Goal: Information Seeking & Learning: Compare options

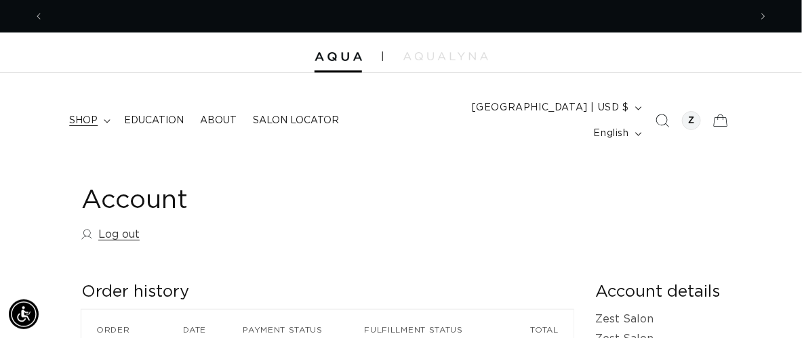
scroll to position [0, 1411]
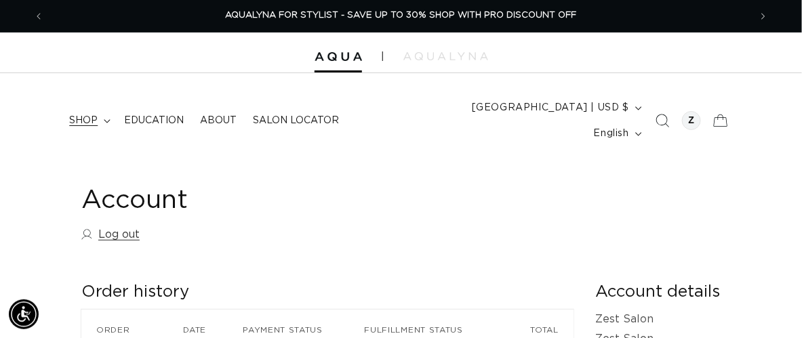
click at [84, 115] on span "shop" at bounding box center [83, 121] width 28 height 12
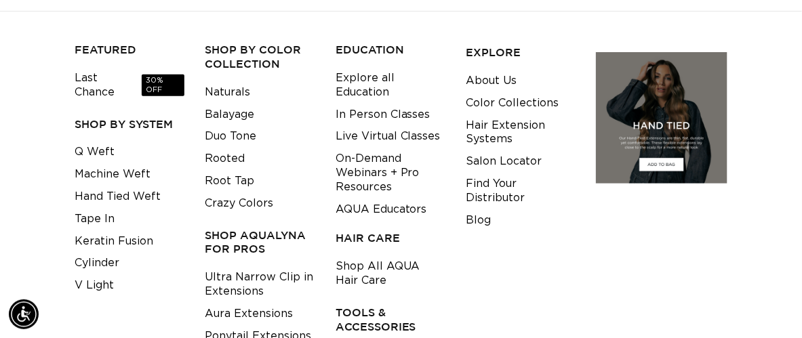
scroll to position [152, 0]
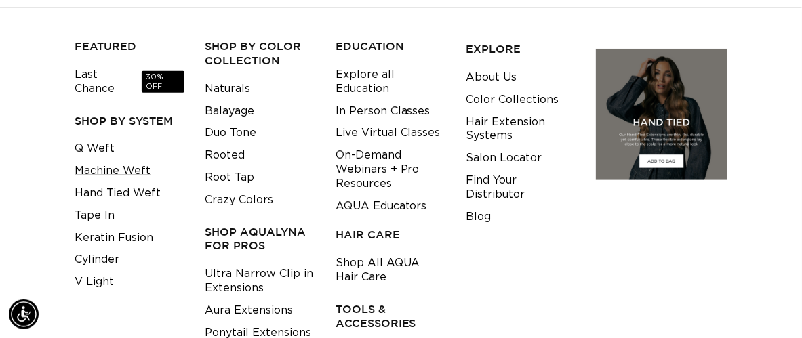
click at [121, 160] on link "Machine Weft" at bounding box center [113, 171] width 76 height 22
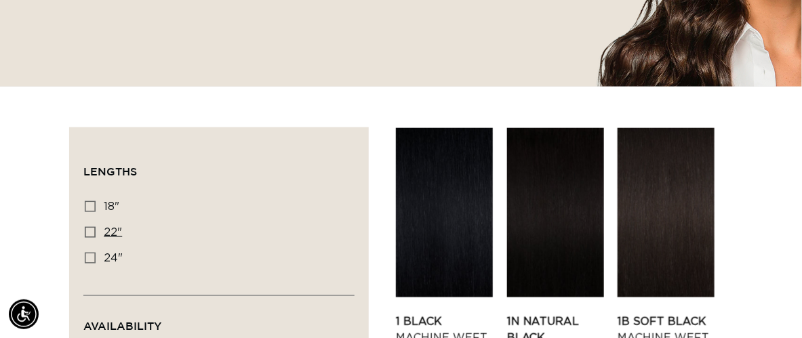
click at [89, 227] on icon at bounding box center [90, 232] width 11 height 11
click at [89, 227] on input "22" 22" (33 products)" at bounding box center [90, 232] width 11 height 11
checkbox input "true"
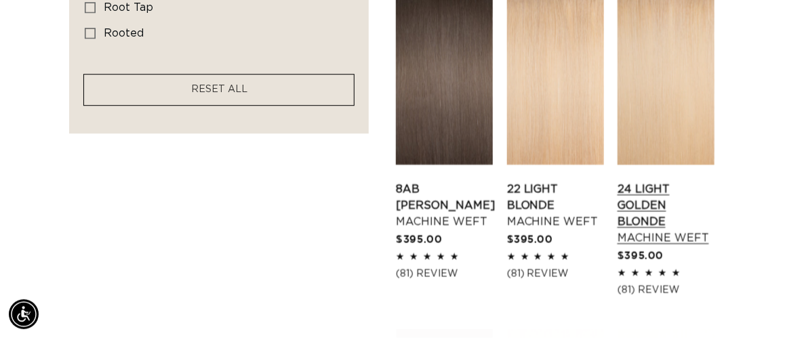
click at [650, 185] on link "24 Light Golden Blonde Machine Weft" at bounding box center [665, 213] width 97 height 65
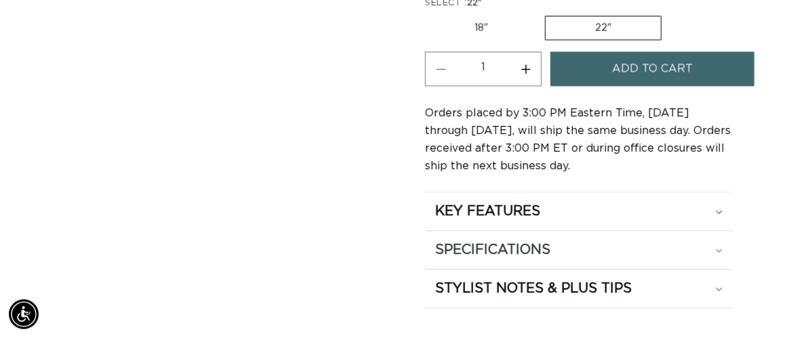
click at [525, 241] on h2 "SPECIFICATIONS" at bounding box center [492, 250] width 115 height 18
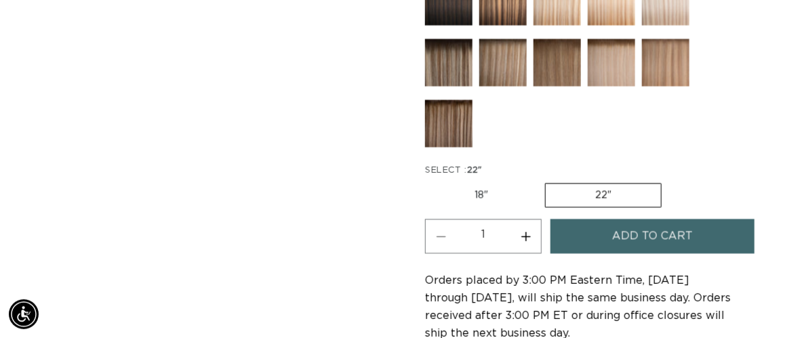
click at [320, 238] on div "Skip to product information Open media 1 in modal Open media 2 in modal Open me…" at bounding box center [232, 87] width 326 height 1535
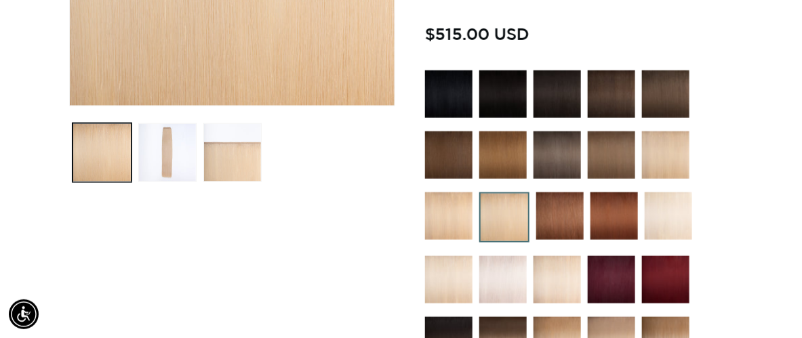
click at [434, 194] on img at bounding box center [448, 215] width 47 height 47
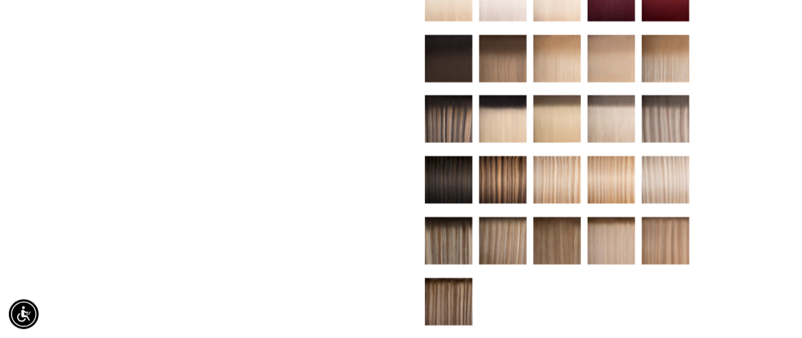
click at [609, 104] on img at bounding box center [610, 119] width 47 height 47
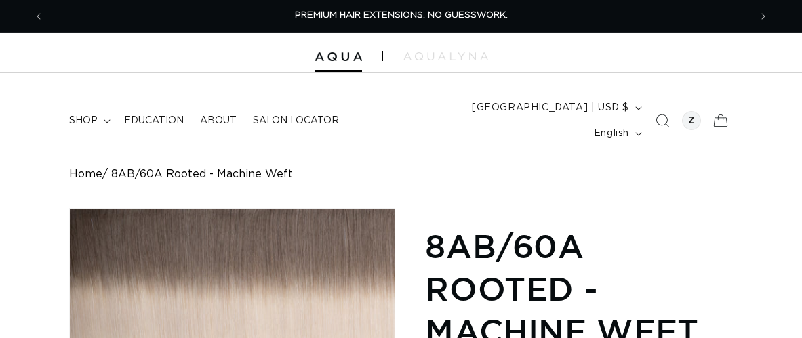
scroll to position [815, 0]
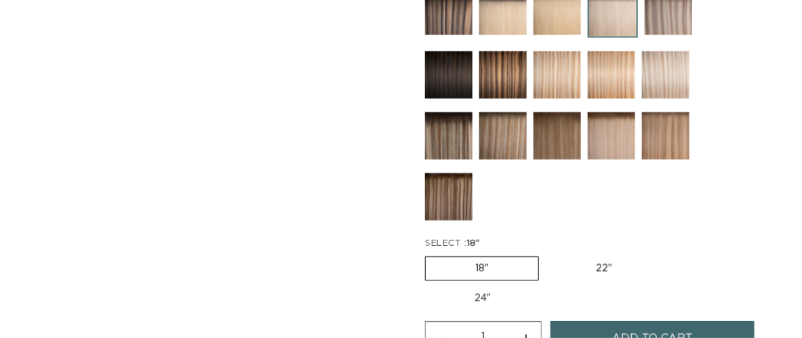
click at [482, 287] on label "24" Variant sold out or unavailable" at bounding box center [482, 298] width 115 height 23
click at [668, 254] on input "24" Variant sold out or unavailable" at bounding box center [668, 253] width 1 height 1
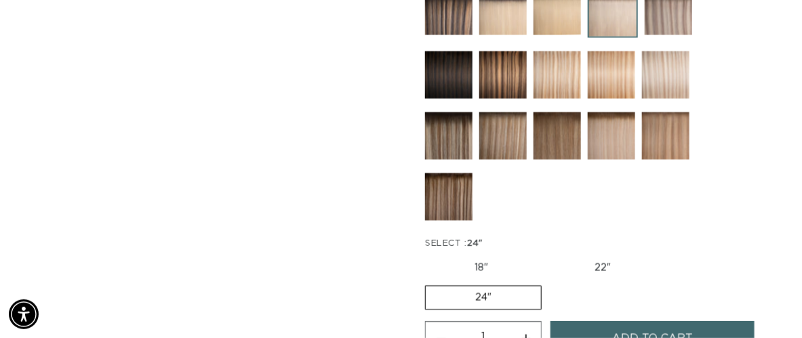
click at [482, 285] on label "24" Variant sold out or unavailable" at bounding box center [483, 297] width 117 height 24
click at [667, 254] on input "24" Variant sold out or unavailable" at bounding box center [667, 253] width 1 height 1
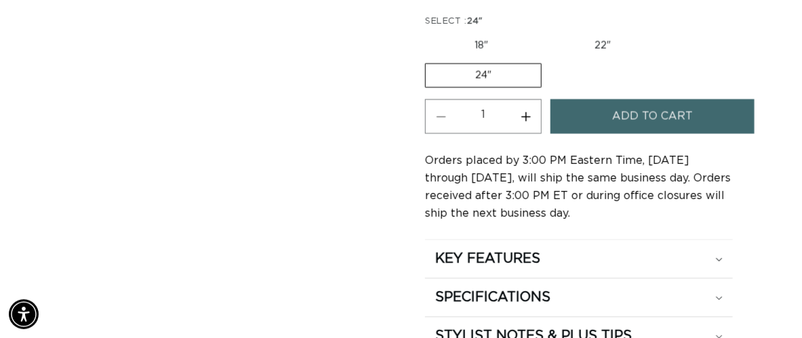
scroll to position [1041, 0]
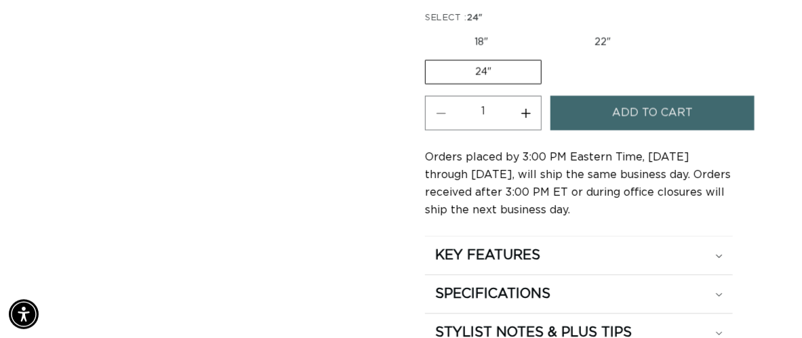
click at [482, 285] on h2 "SPECIFICATIONS" at bounding box center [492, 294] width 115 height 18
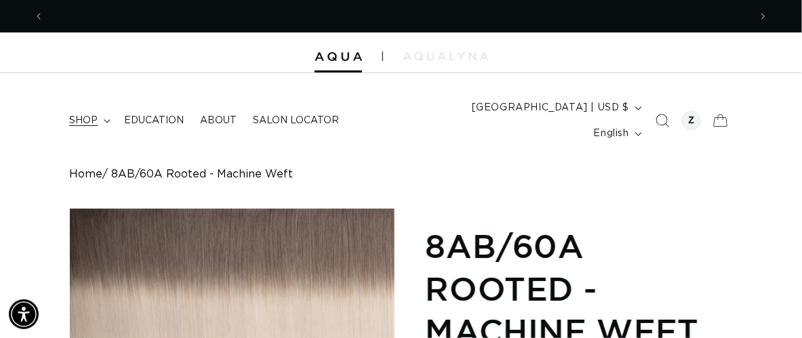
scroll to position [0, 1411]
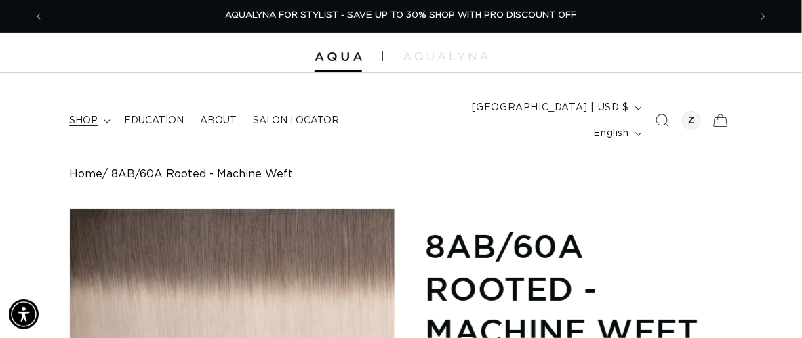
click at [104, 113] on summary "shop" at bounding box center [88, 120] width 55 height 28
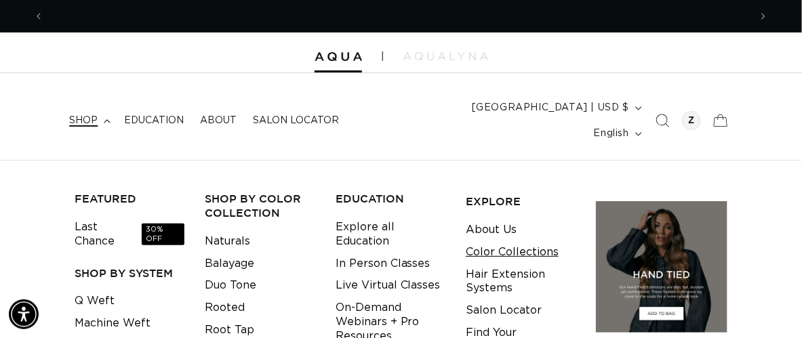
scroll to position [0, 705]
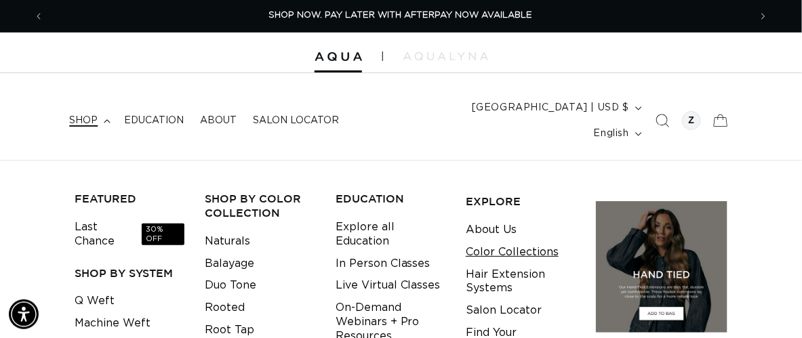
click at [549, 241] on link "Color Collections" at bounding box center [511, 252] width 93 height 22
